Goal: Transaction & Acquisition: Purchase product/service

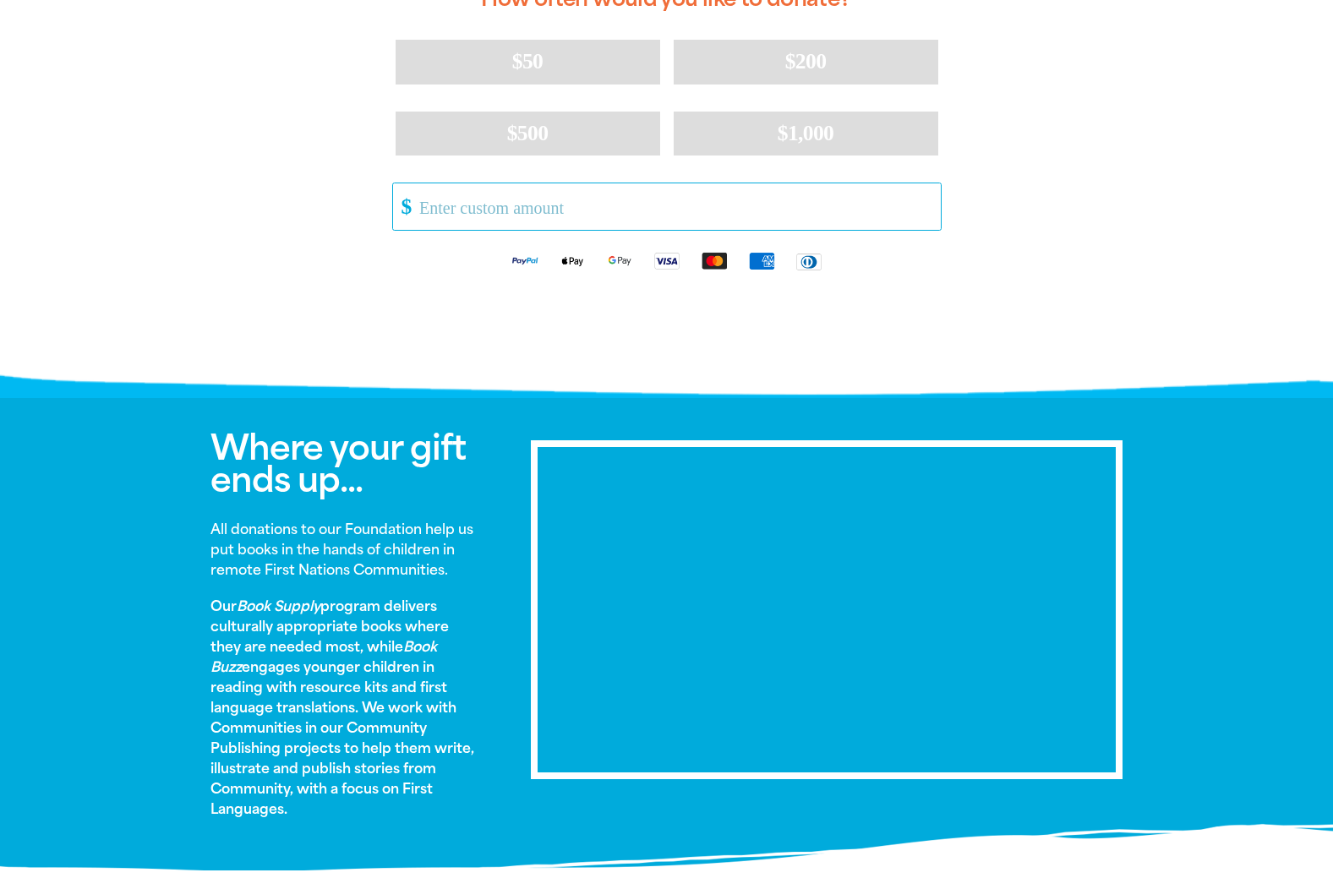
scroll to position [423, 0]
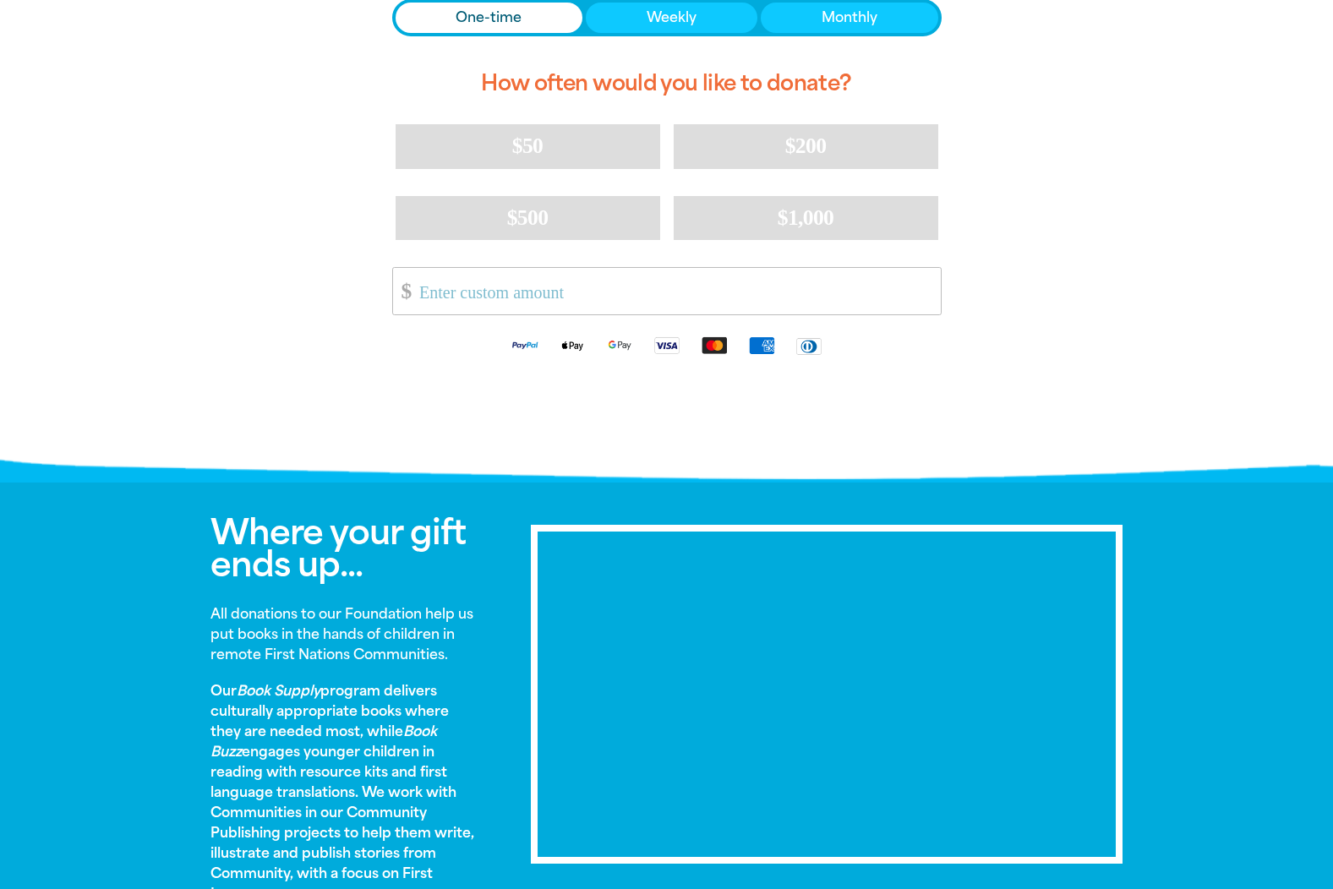
click at [484, 18] on span "One-time" at bounding box center [489, 18] width 66 height 20
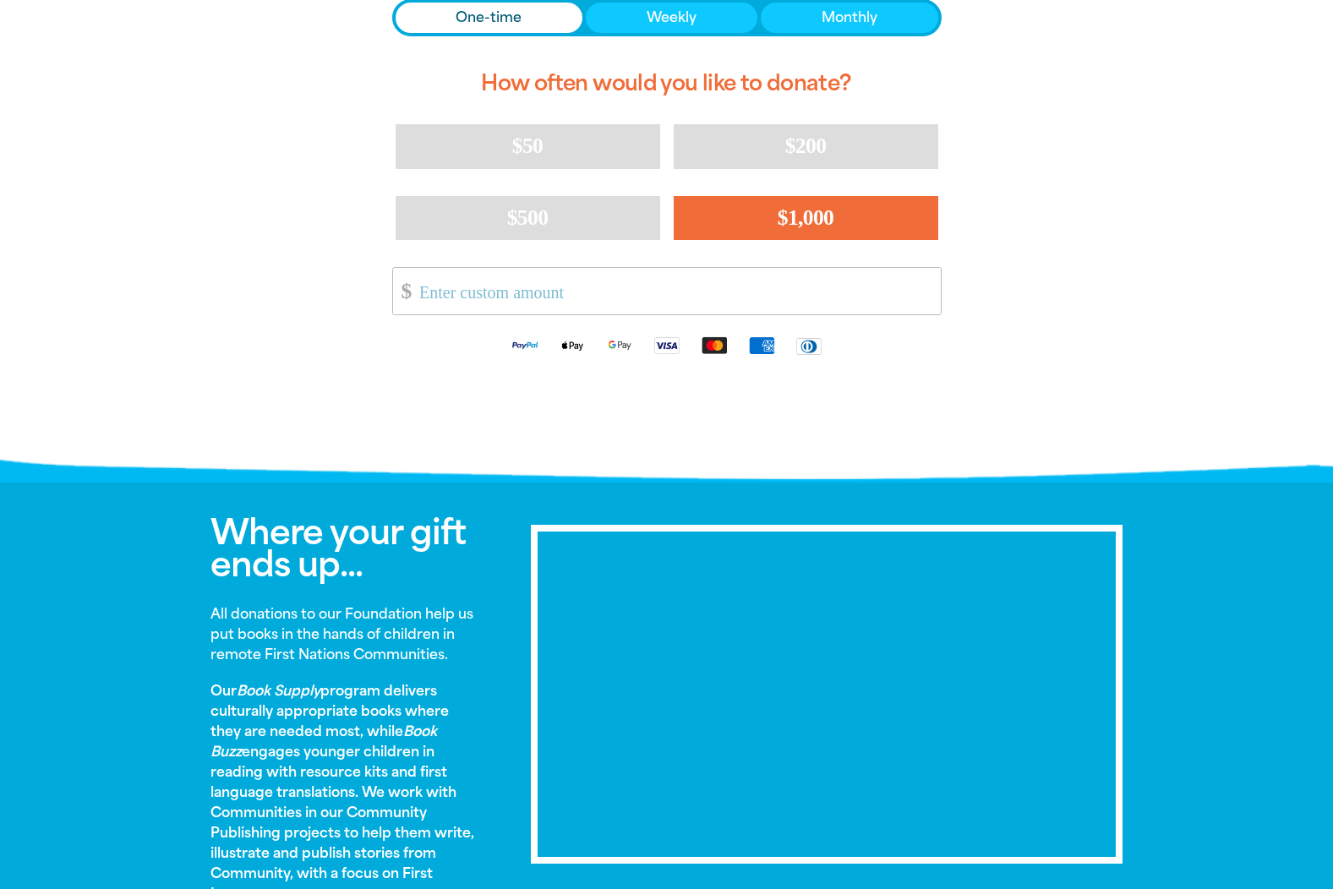
click at [856, 226] on button "$1,000" at bounding box center [806, 218] width 265 height 44
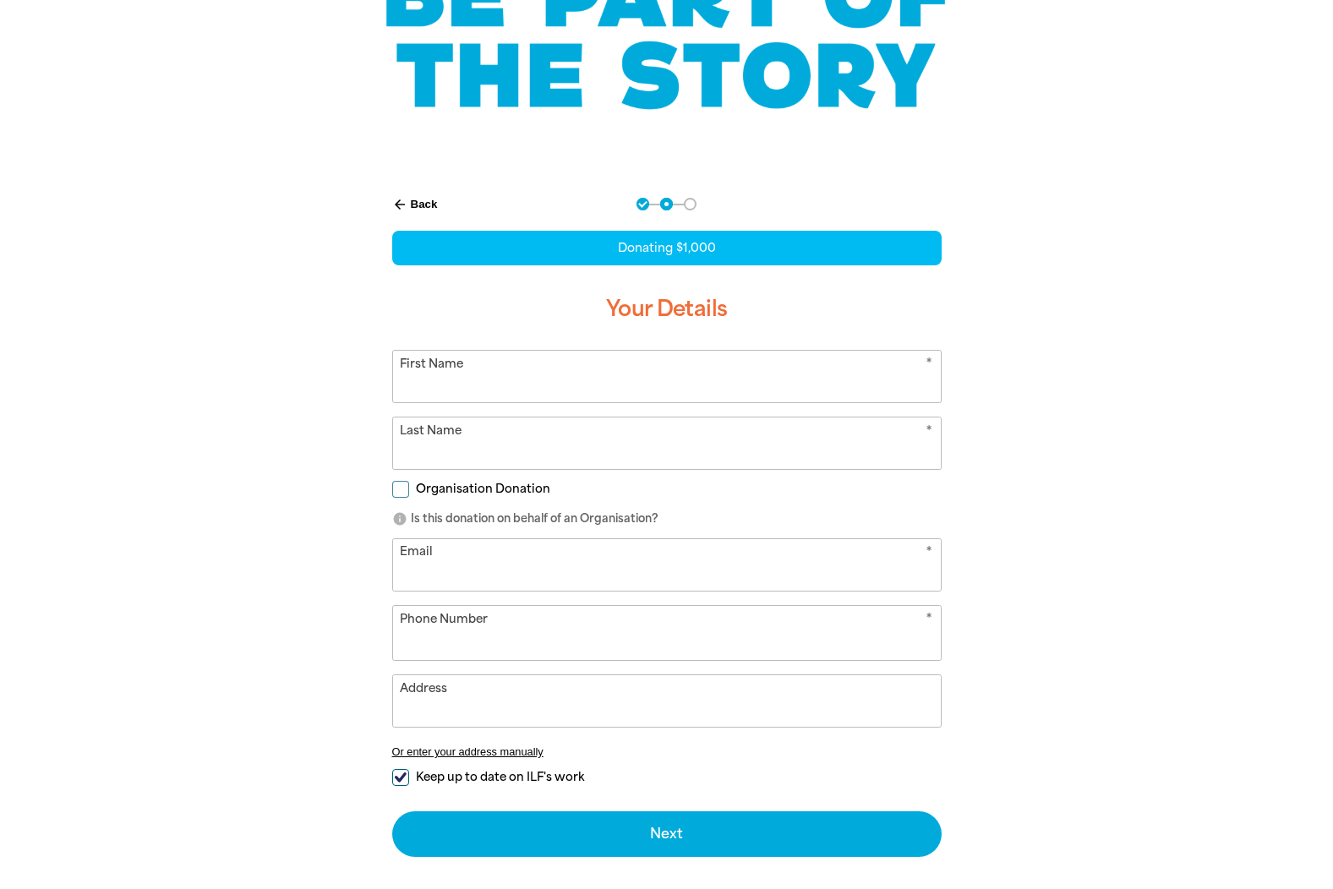
select select "AU"
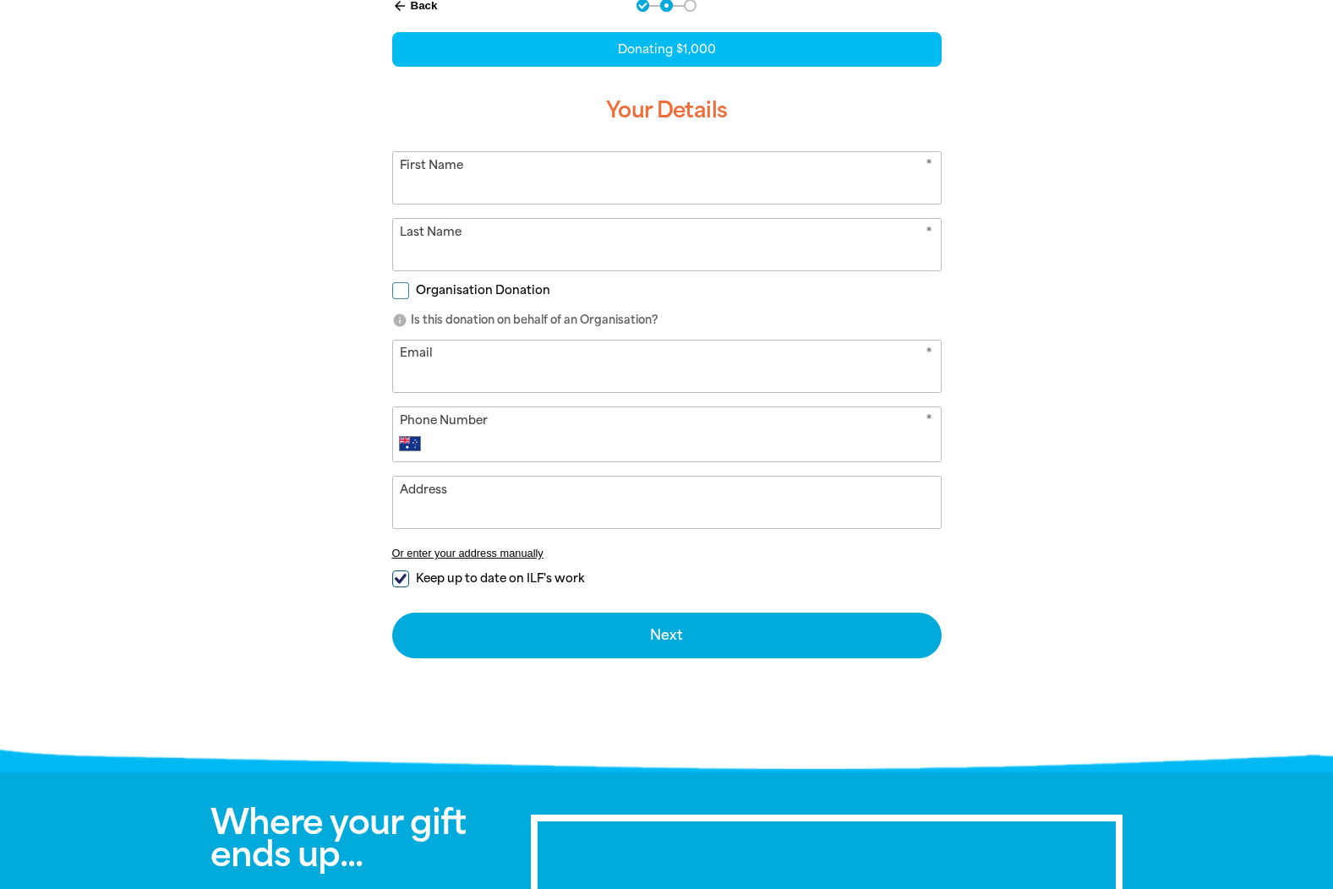
scroll to position [399, 0]
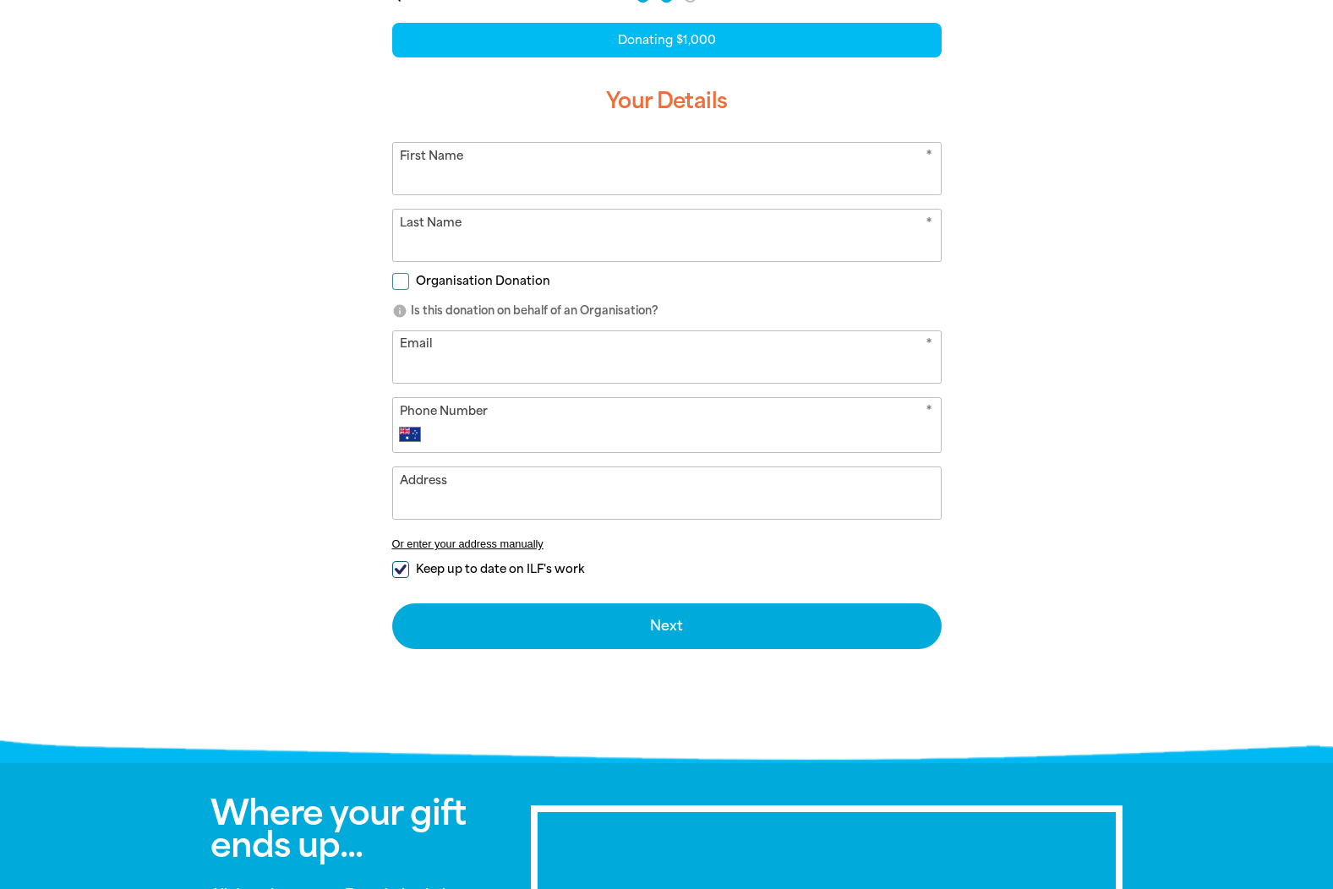
click at [457, 178] on input "First Name" at bounding box center [667, 169] width 548 height 52
type input "[PERSON_NAME]"
type input "[PERSON_NAME][EMAIL_ADDRESS][DOMAIN_NAME]"
type input "[PHONE_NUMBER]"
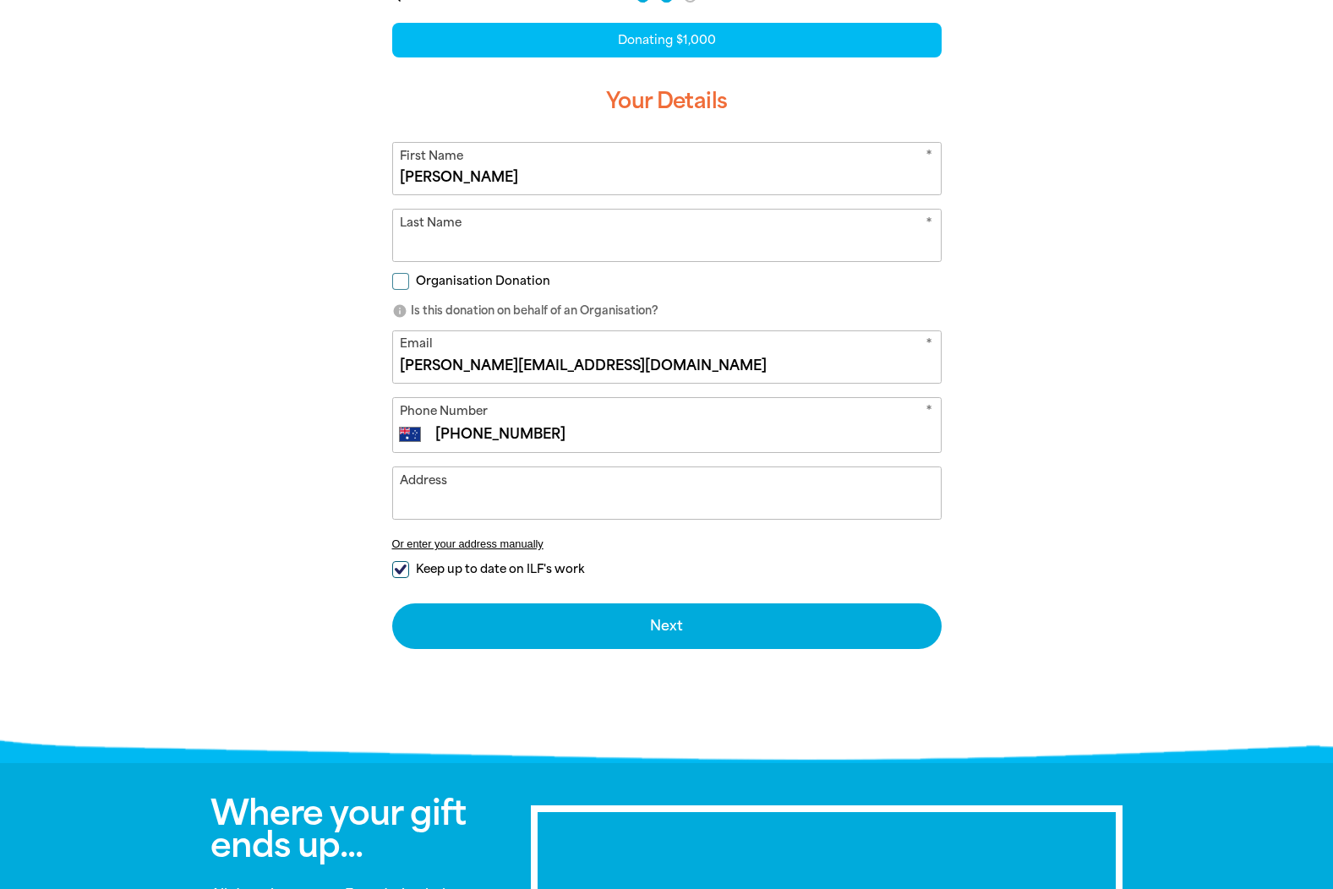
type input "[STREET_ADDRESS]"
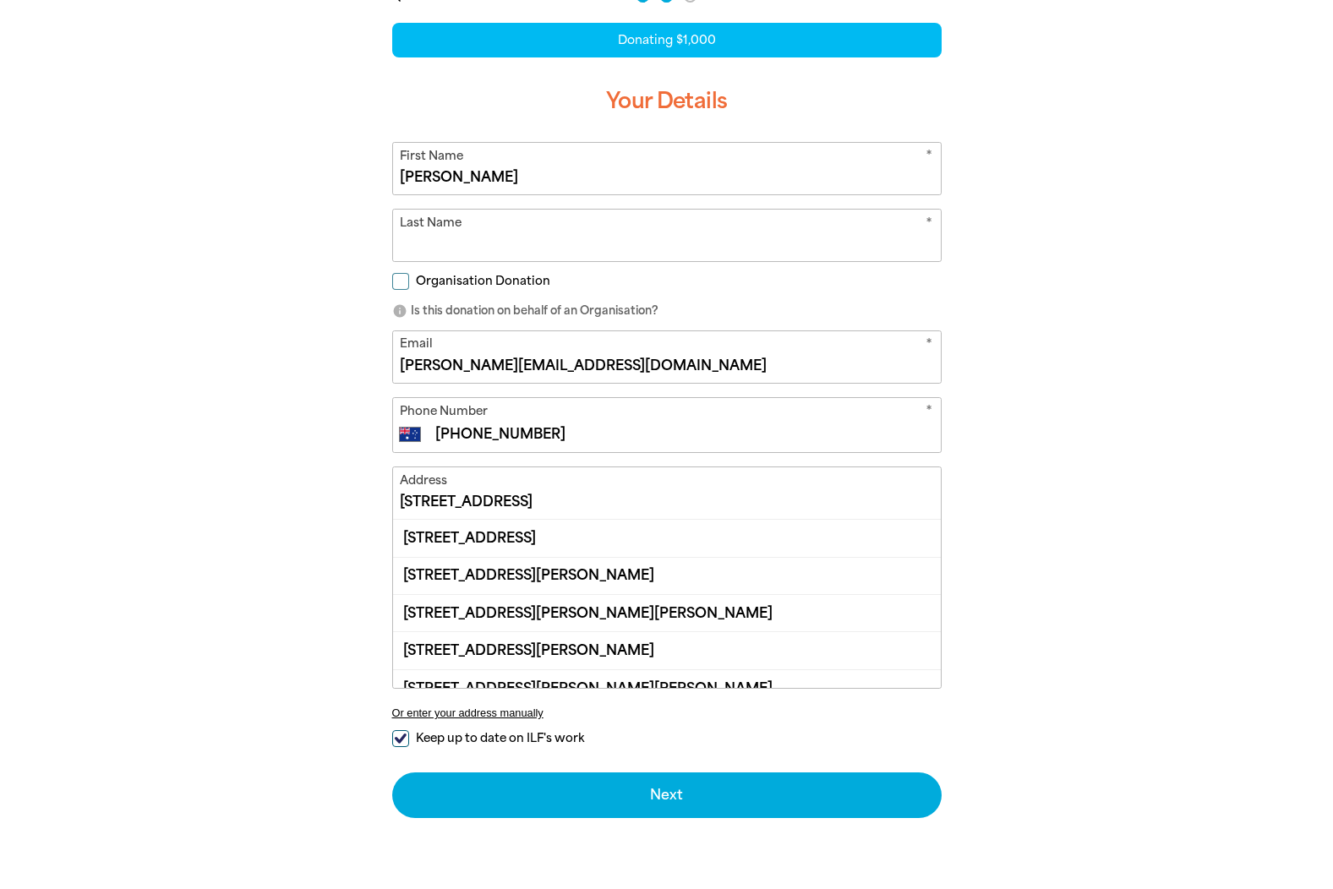
click at [442, 243] on input "Last Name" at bounding box center [667, 236] width 548 height 52
type input "Onishko"
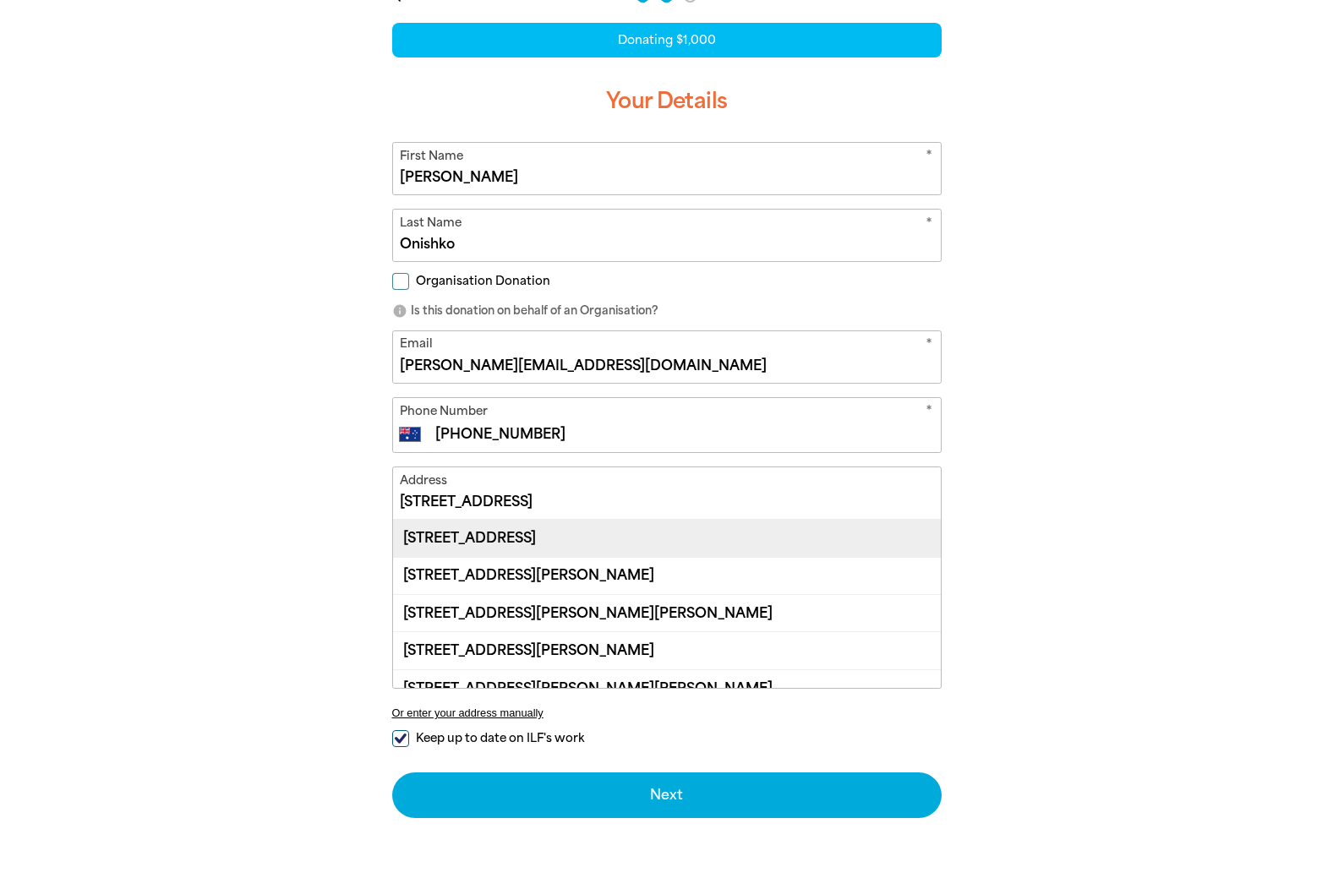
click at [539, 543] on div "[STREET_ADDRESS]" at bounding box center [667, 538] width 548 height 36
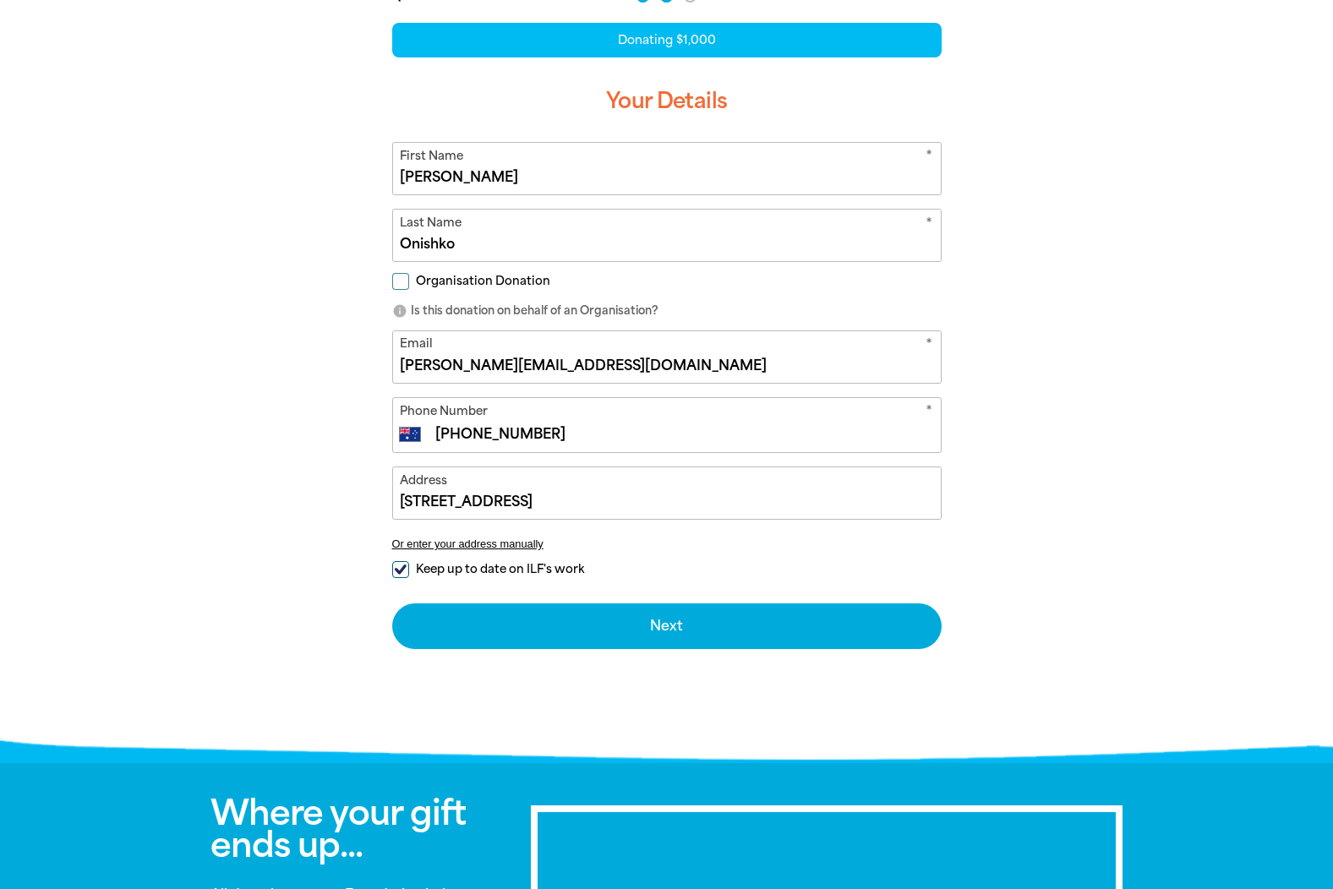
type input "[STREET_ADDRESS]"
click at [393, 570] on input "Keep up to date on ILF's work" at bounding box center [400, 569] width 17 height 17
checkbox input "false"
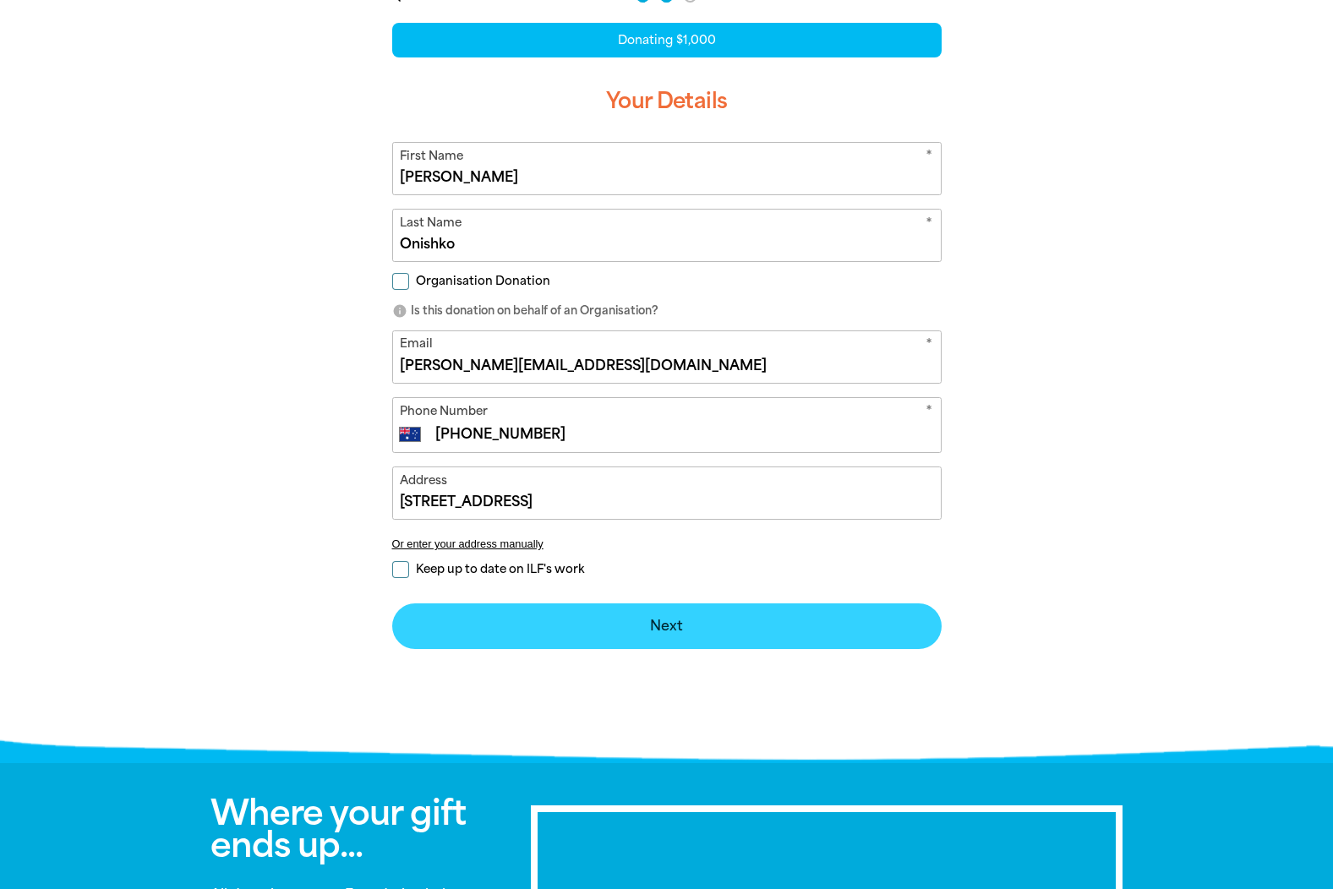
click at [659, 619] on button "Next chevron_right" at bounding box center [666, 626] width 549 height 46
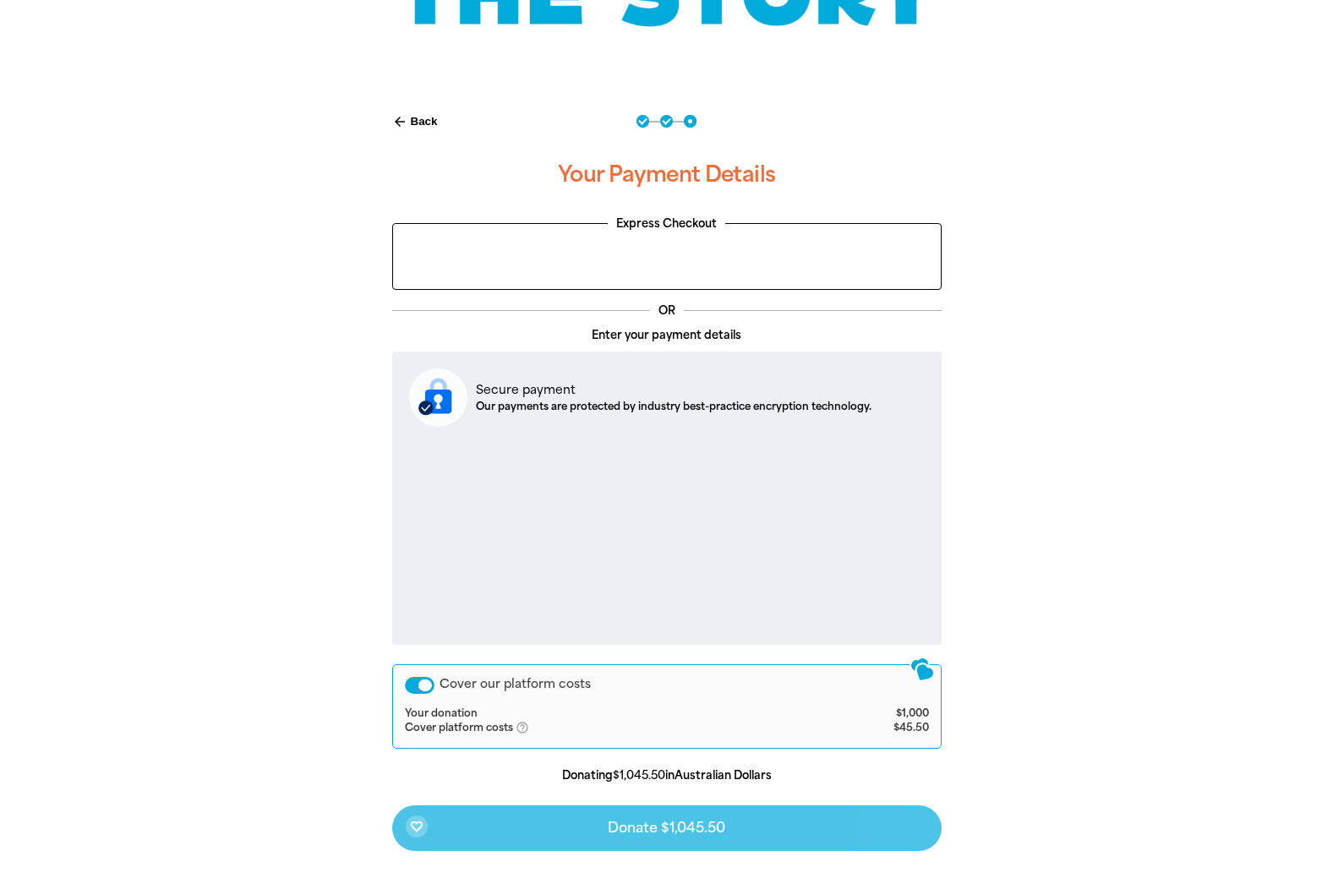
scroll to position [358, 0]
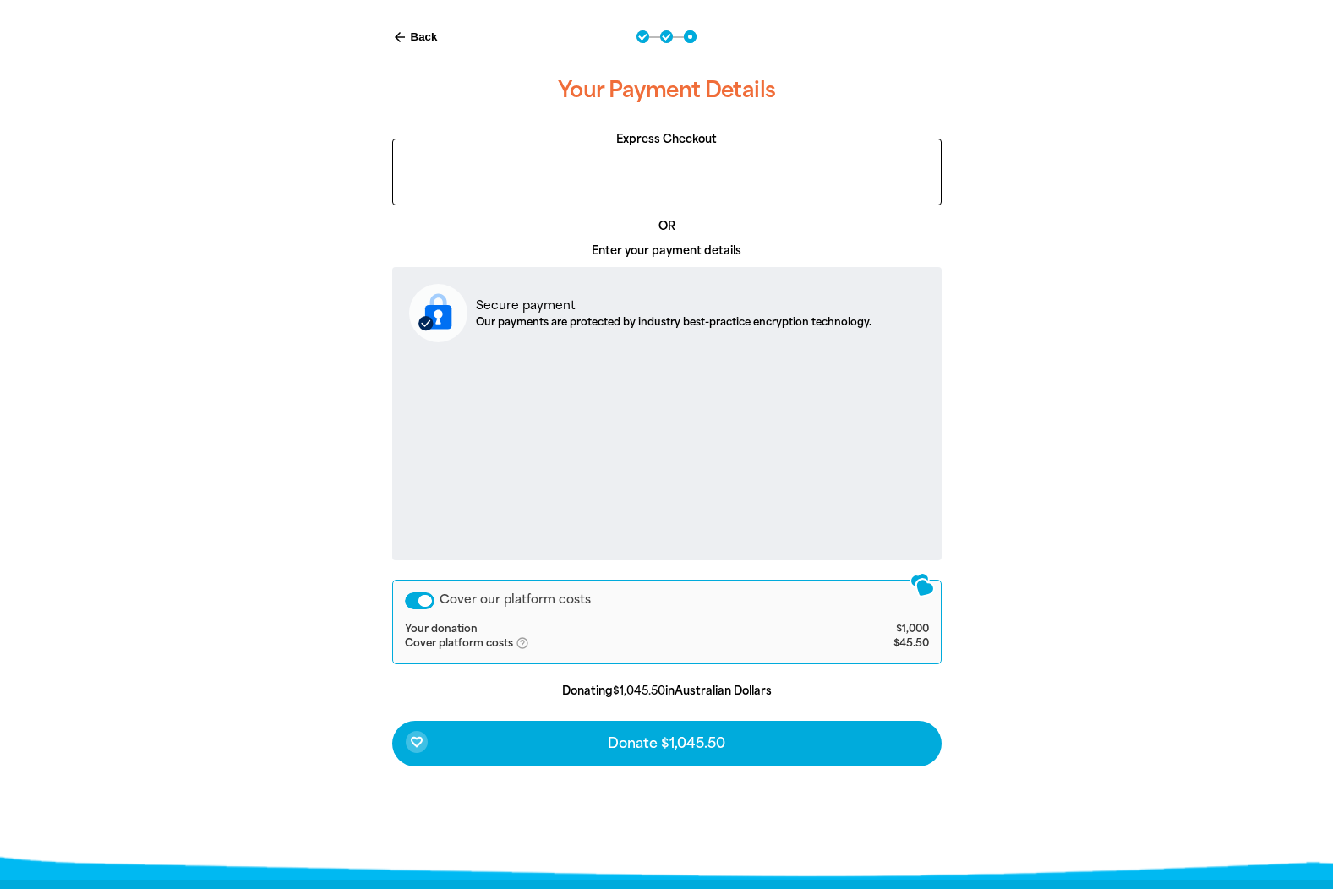
click at [413, 604] on div "Cover our platform costs" at bounding box center [420, 600] width 30 height 17
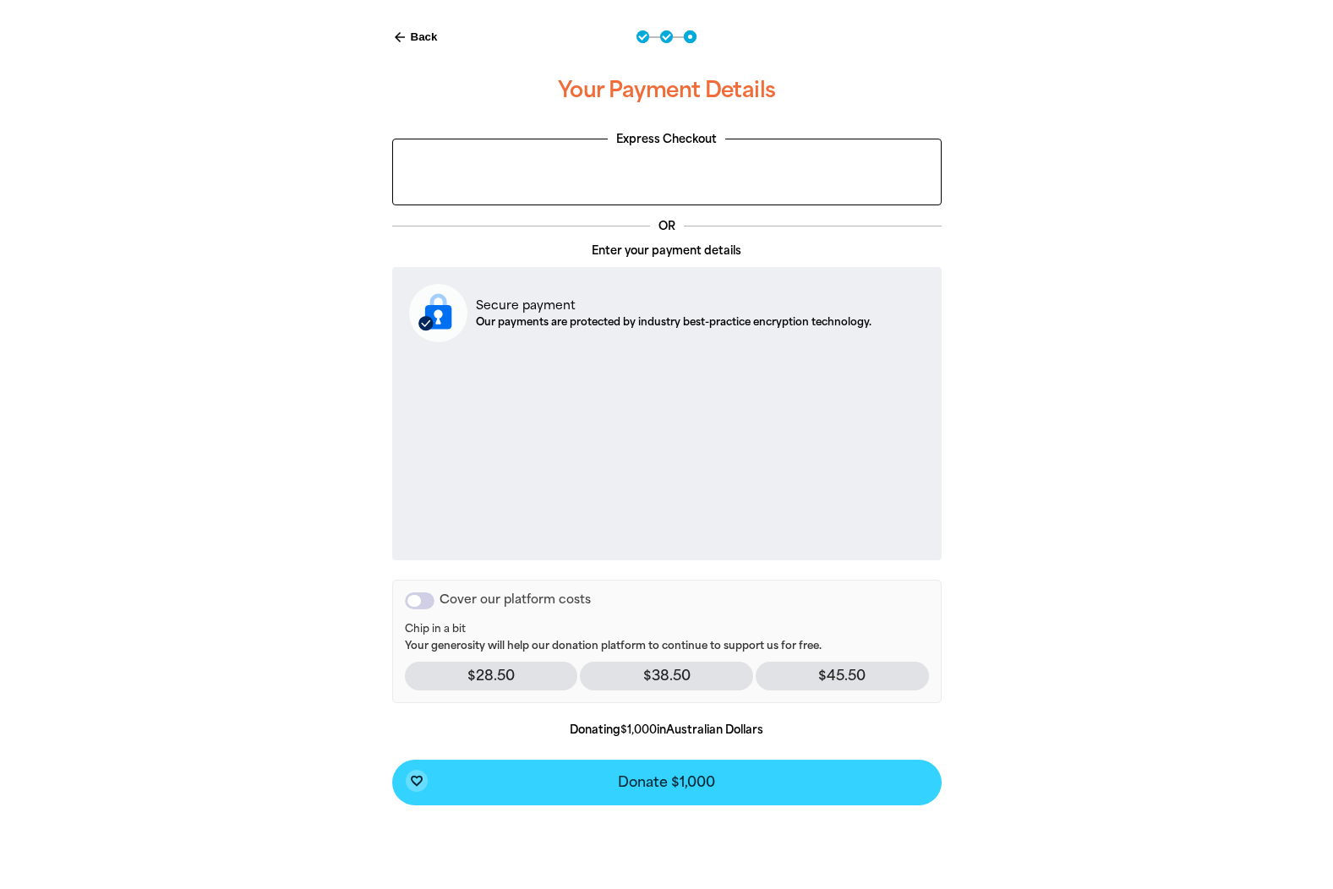
click at [775, 766] on button "favorite_border Donate $1,000" at bounding box center [666, 783] width 549 height 46
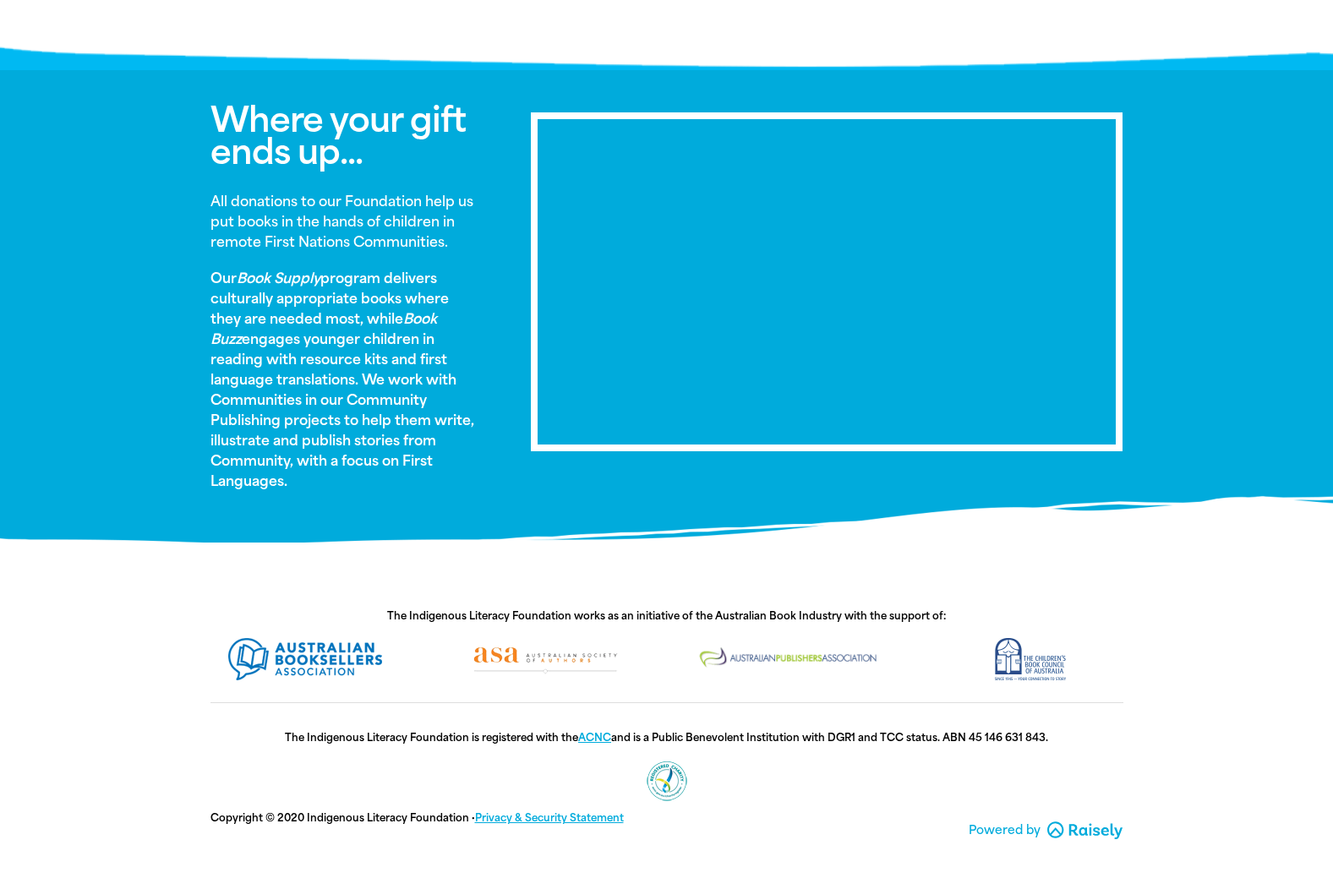
scroll to position [952, 0]
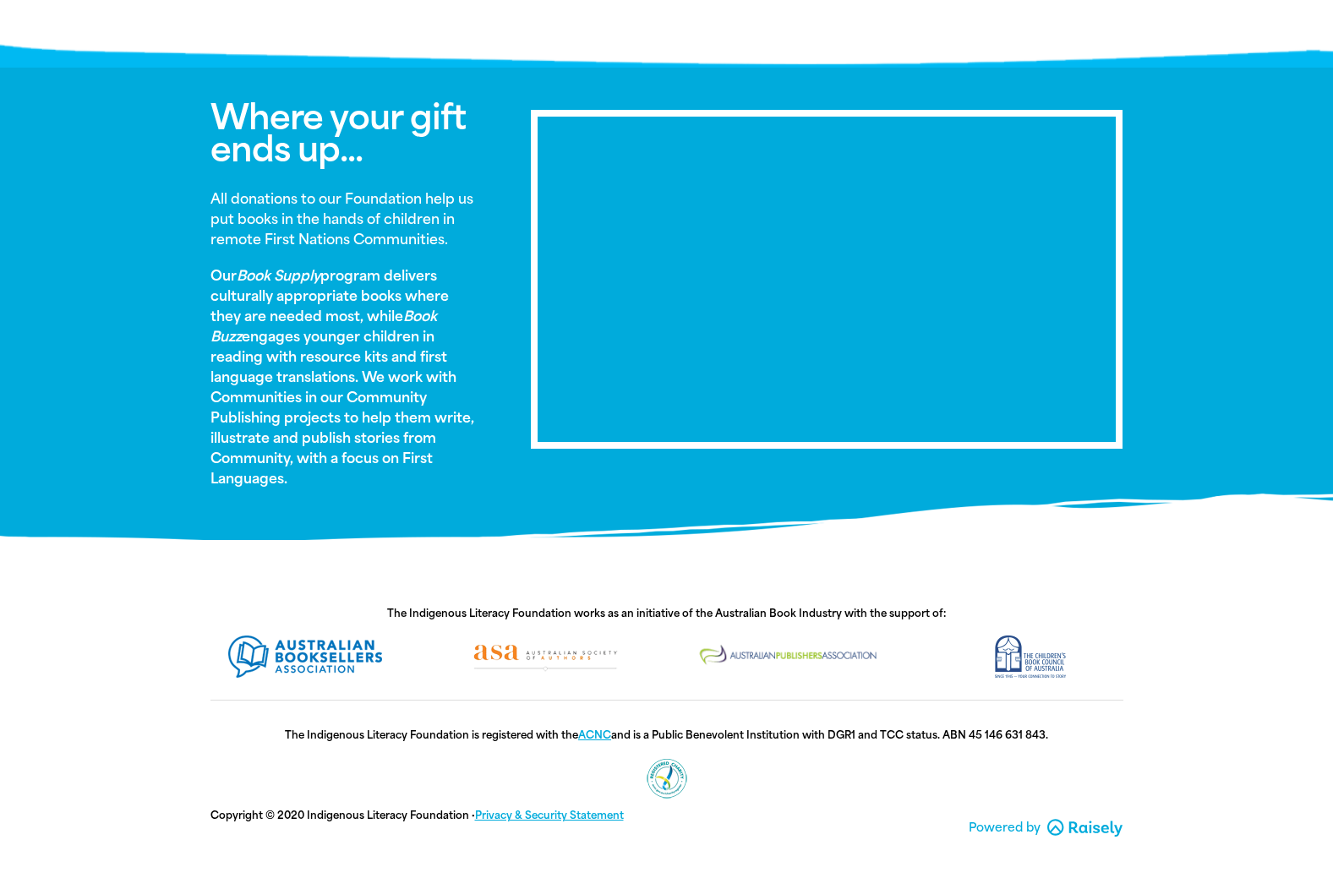
drag, startPoint x: 537, startPoint y: 517, endPoint x: 1240, endPoint y: 392, distance: 713.3
click at [1244, 392] on div at bounding box center [666, 304] width 1333 height 472
